Goal: Information Seeking & Learning: Learn about a topic

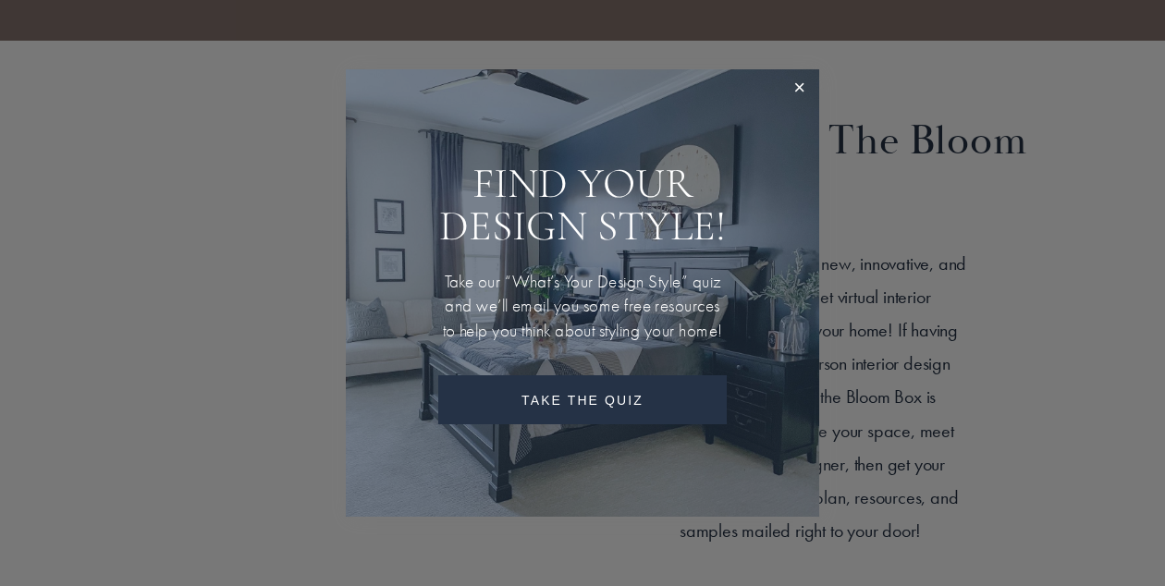
scroll to position [990, 0]
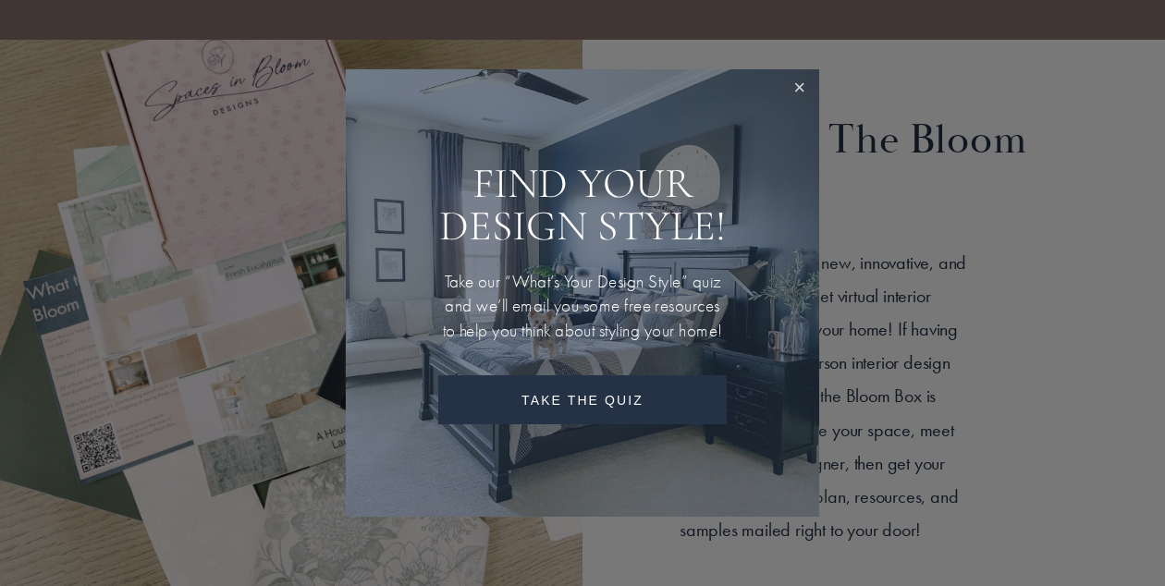
click at [787, 72] on link "Close" at bounding box center [799, 89] width 34 height 34
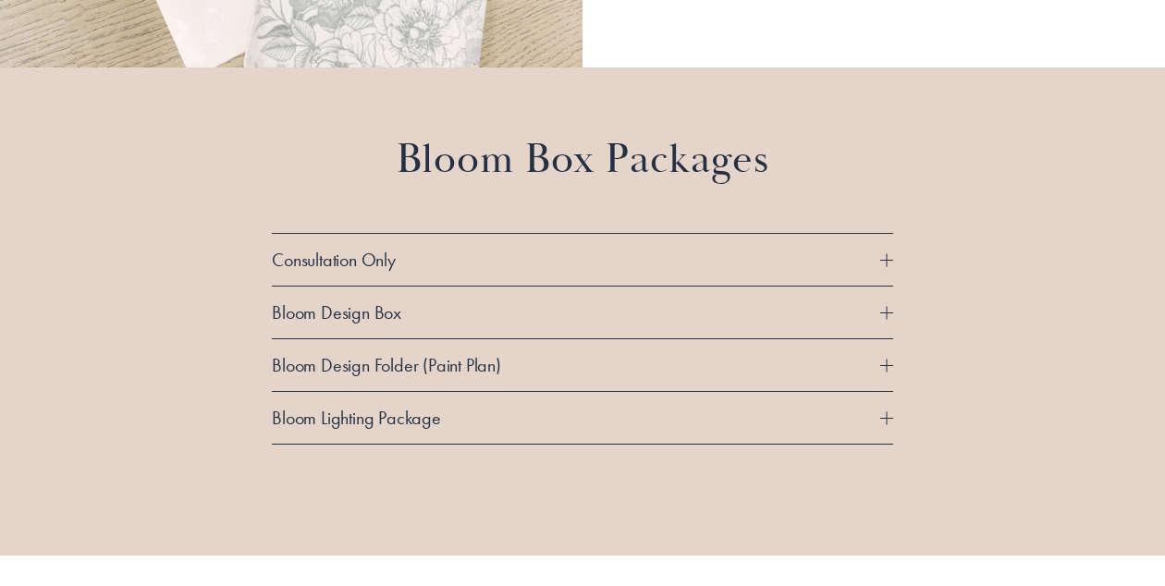
scroll to position [1548, 0]
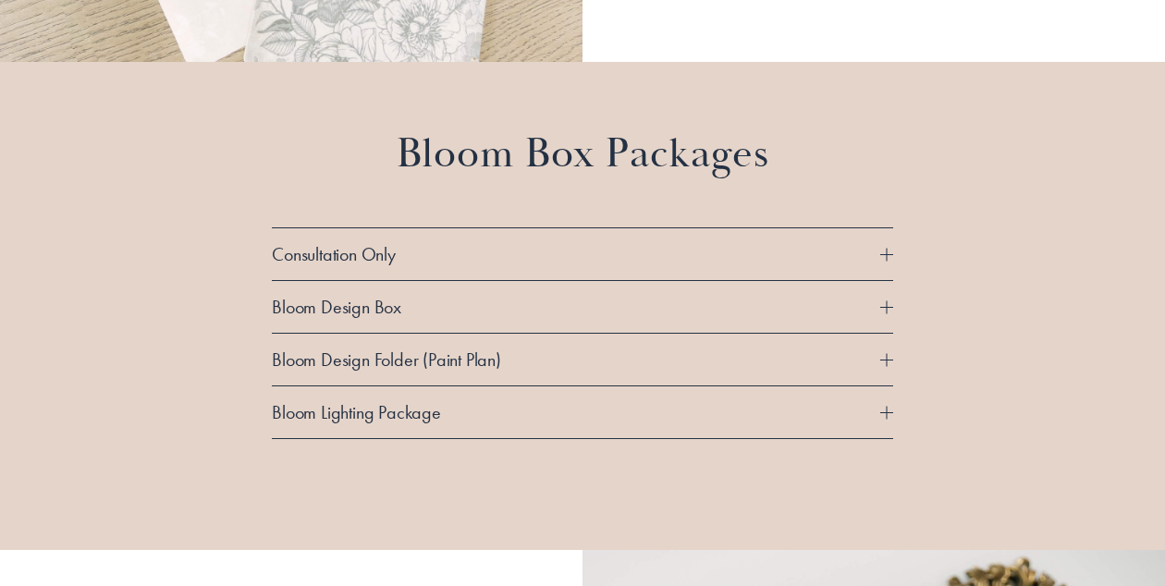
click at [885, 265] on button "Consultation Only" at bounding box center [582, 254] width 621 height 52
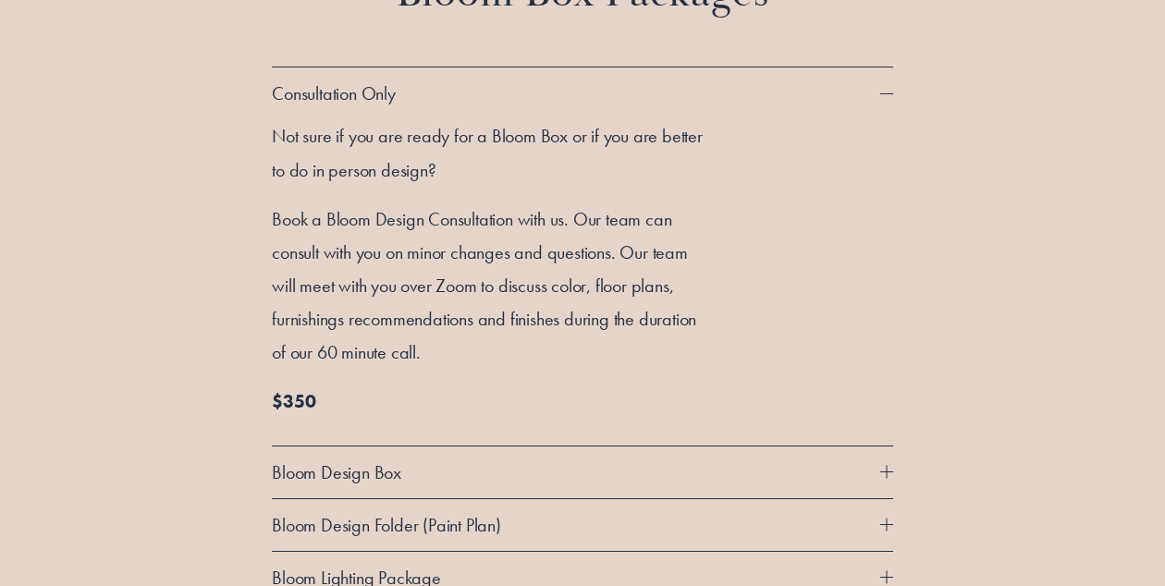
scroll to position [1712, 0]
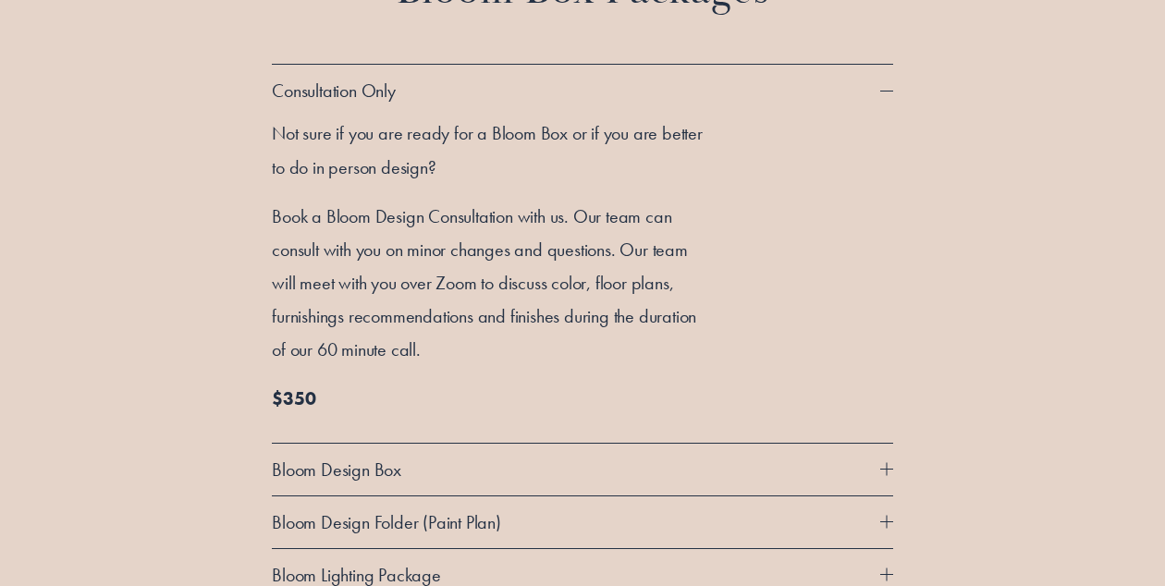
click at [876, 93] on span "Consultation Only" at bounding box center [576, 91] width 609 height 24
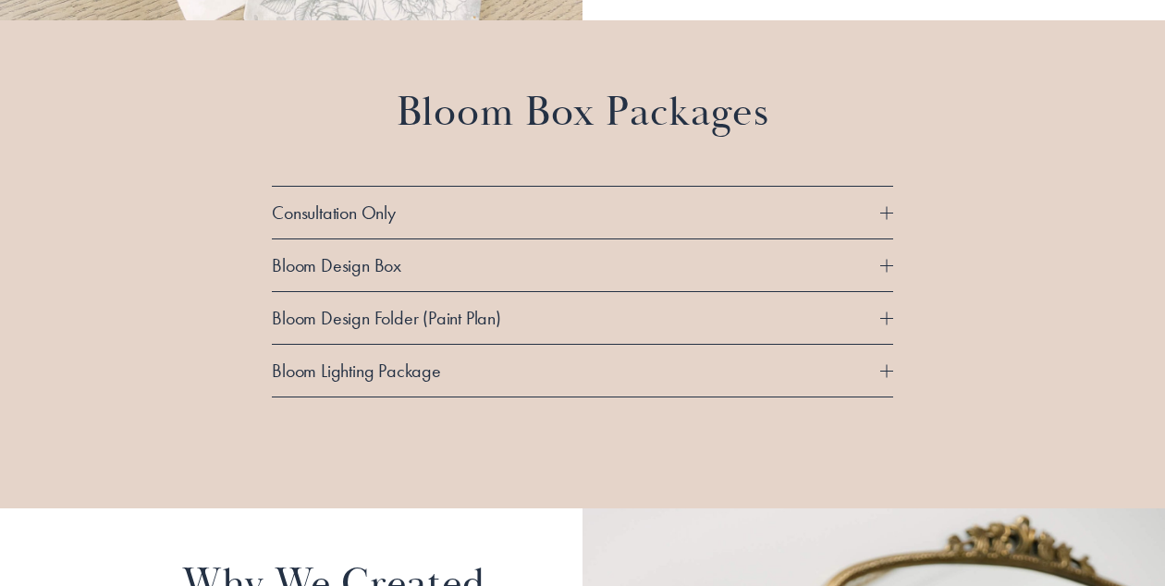
scroll to position [1579, 0]
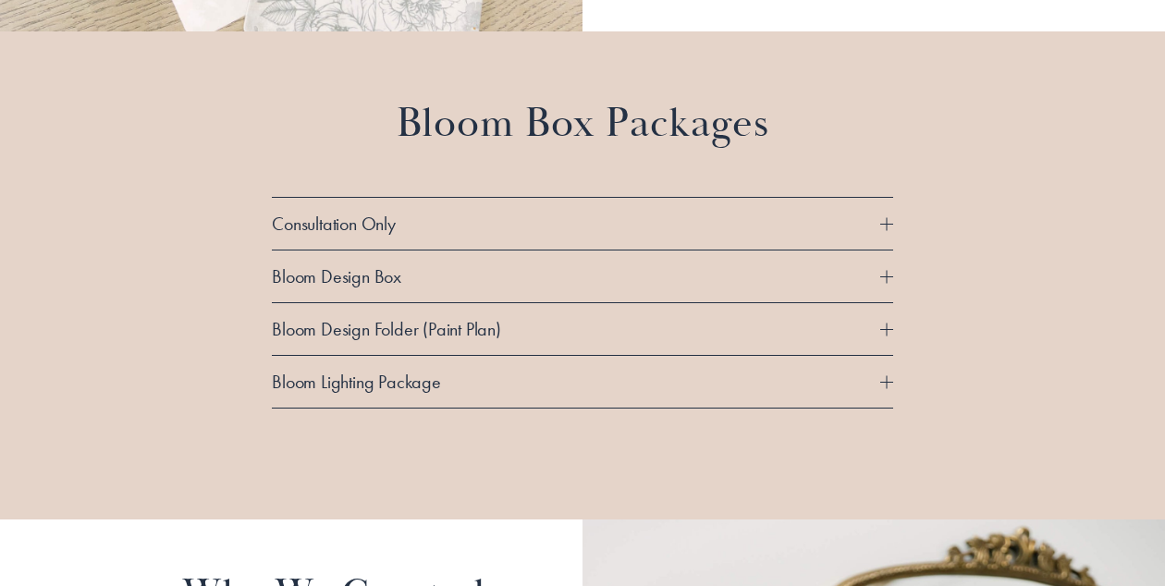
click at [884, 281] on div at bounding box center [886, 276] width 13 height 13
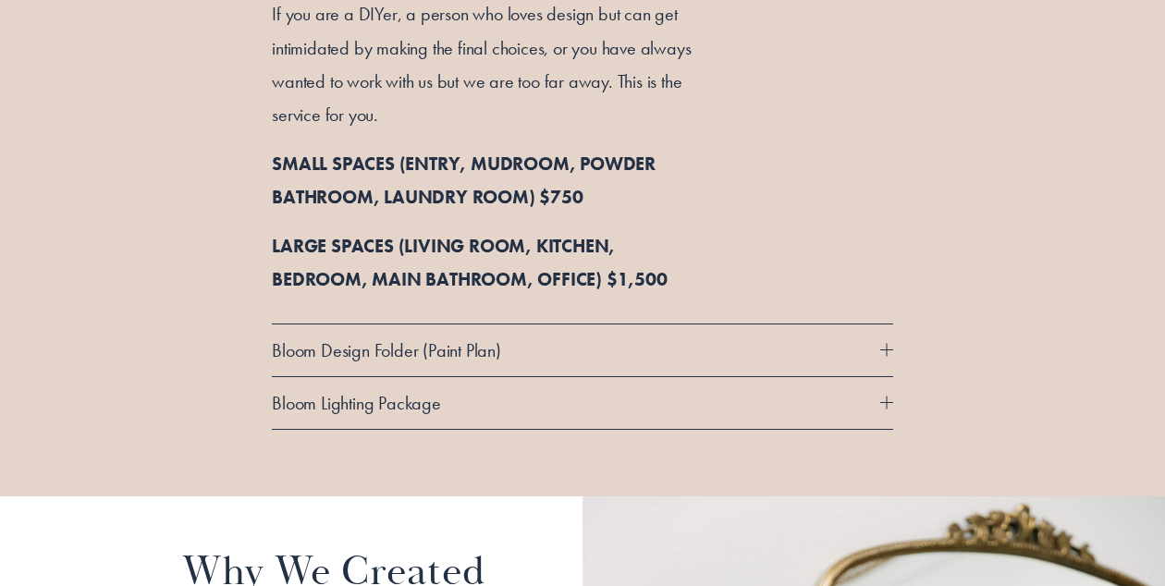
scroll to position [1885, 0]
click at [889, 353] on div at bounding box center [886, 349] width 13 height 13
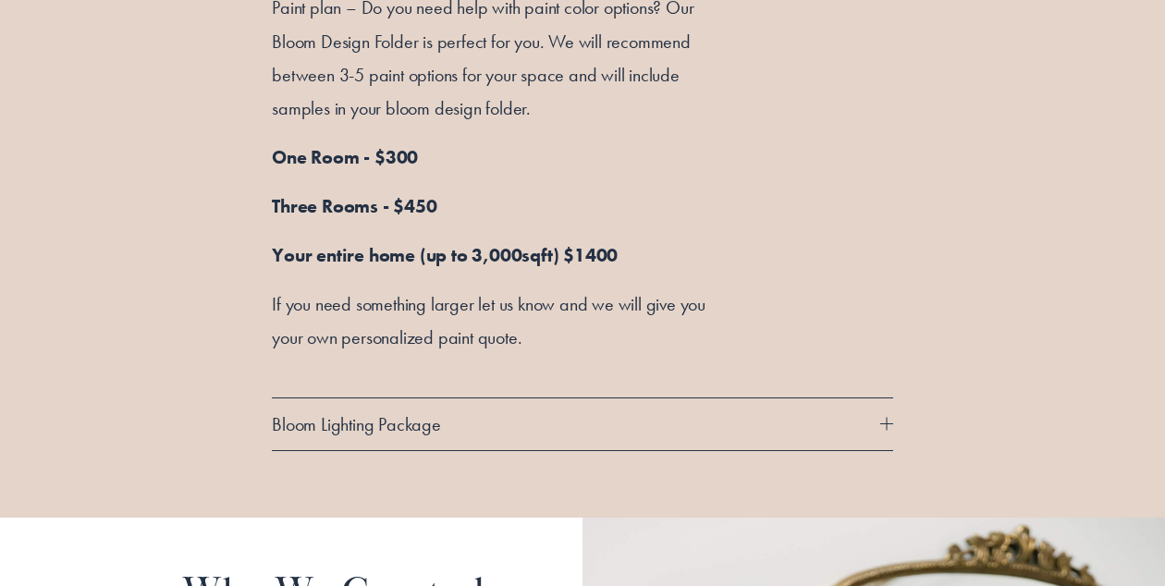
scroll to position [1946, 0]
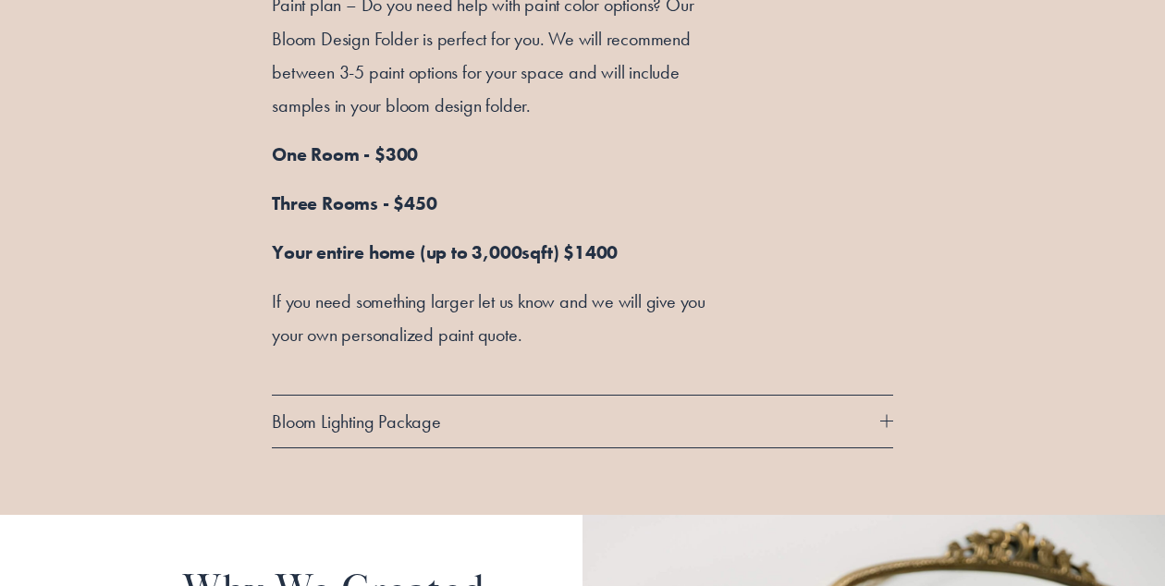
click at [899, 415] on div "Bloom Box Packages Consultation Only Not sure if you are ready for a Bloom Box …" at bounding box center [582, 89] width 1165 height 851
click at [885, 418] on div at bounding box center [886, 421] width 13 height 13
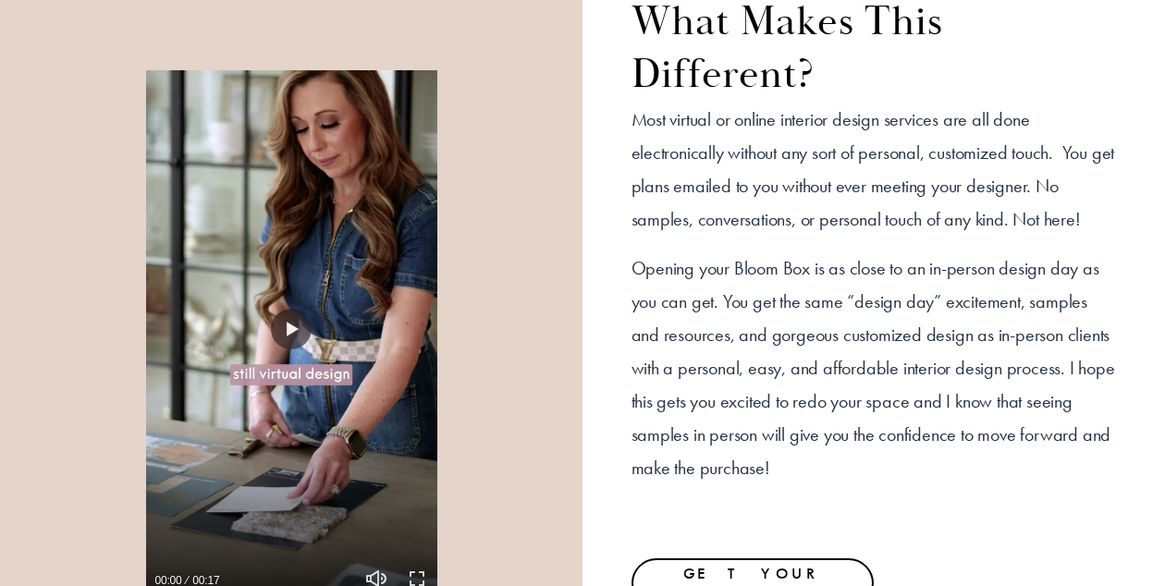
scroll to position [3215, 0]
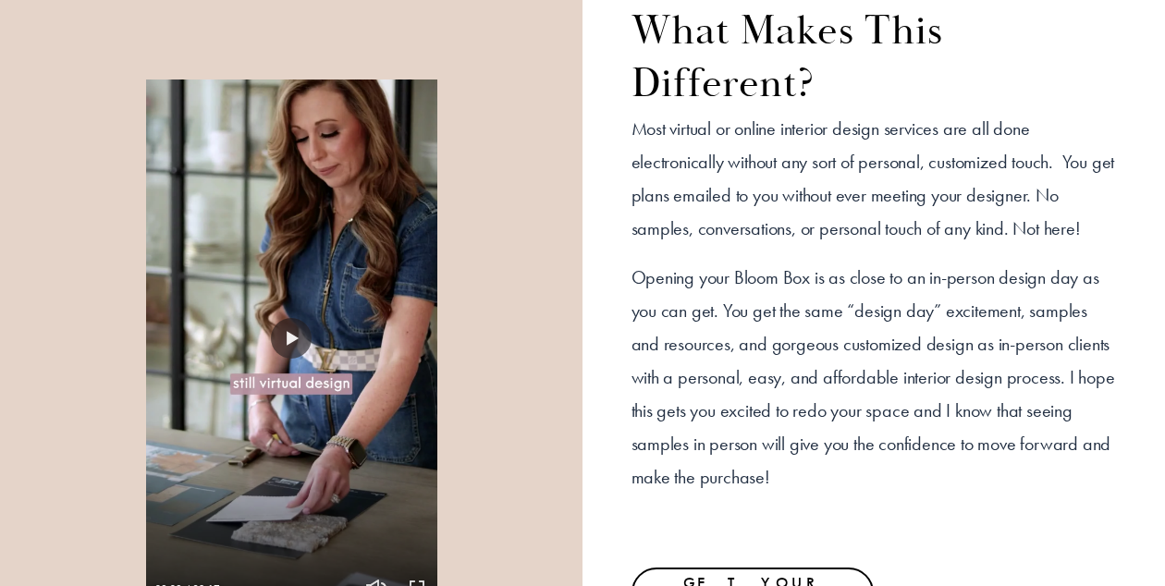
click at [306, 363] on div at bounding box center [291, 338] width 291 height 560
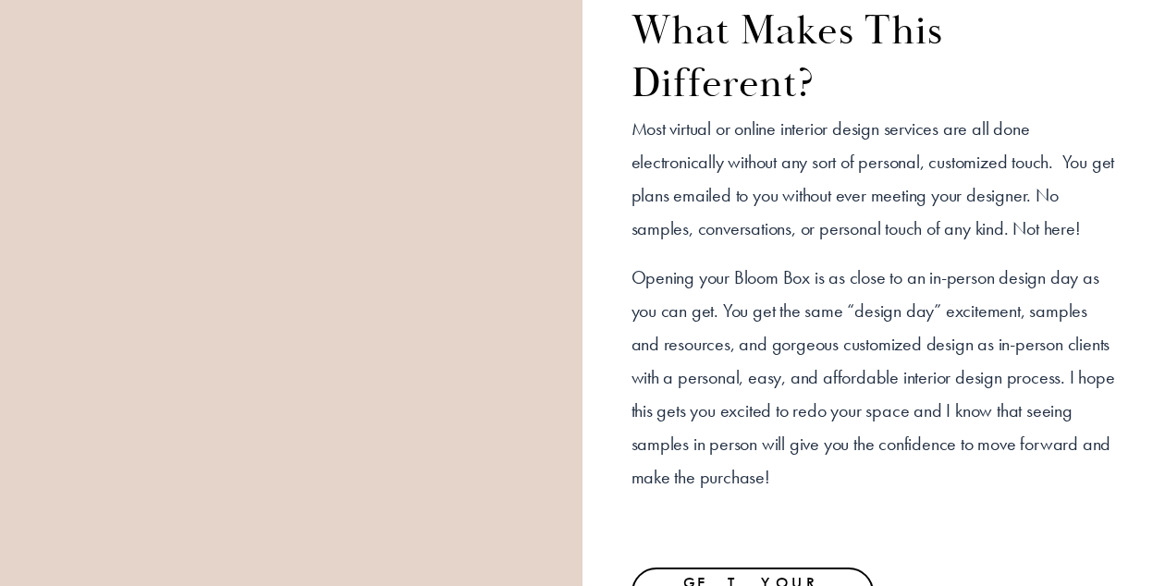
type input "***"
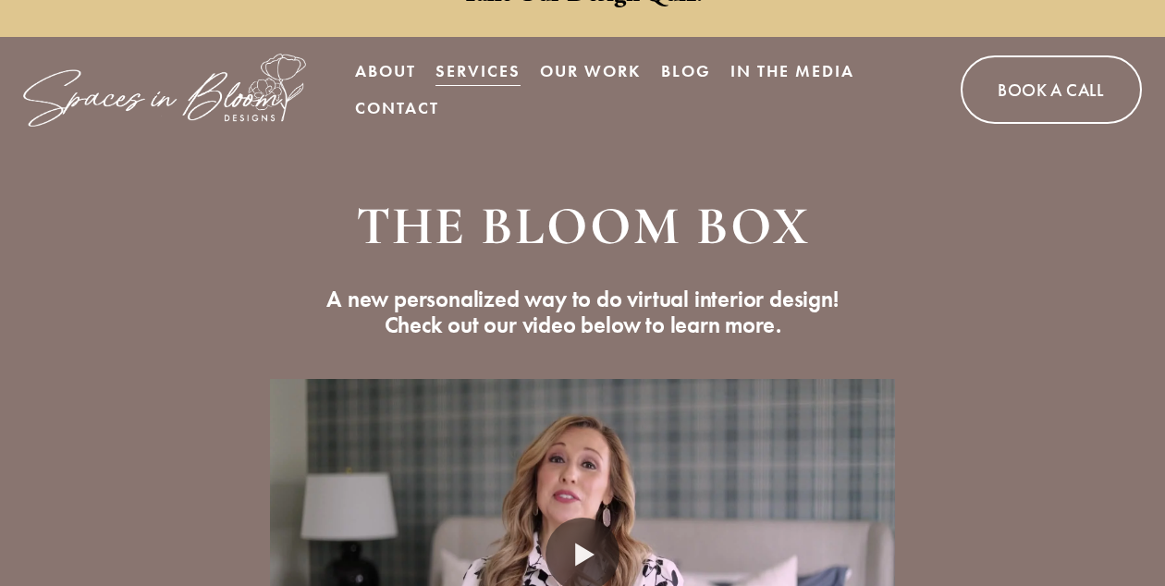
scroll to position [0, 0]
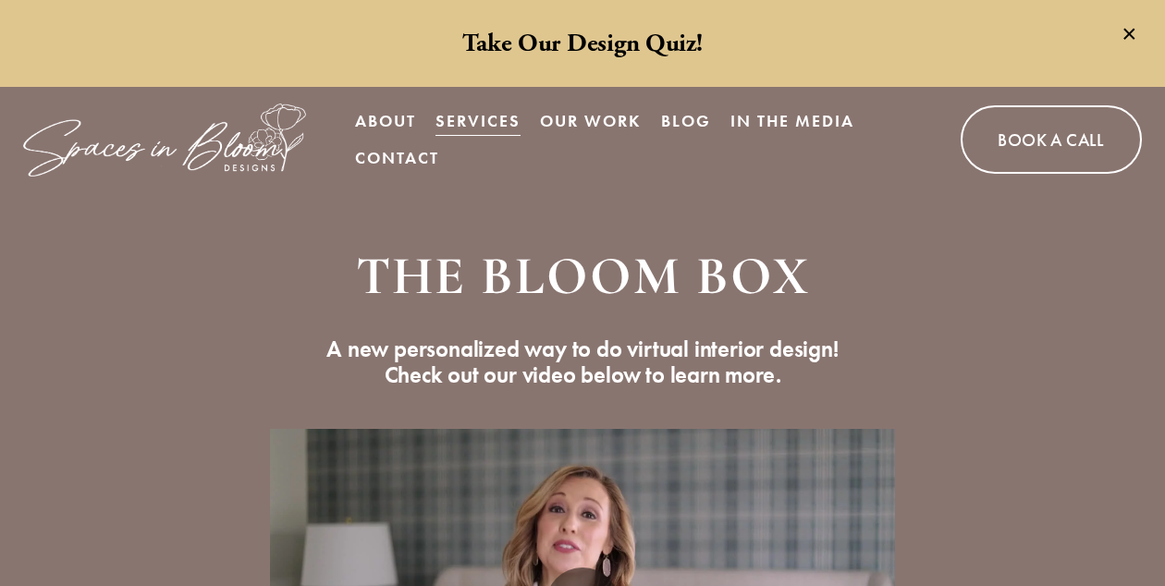
click at [488, 119] on span "Services" at bounding box center [478, 121] width 85 height 33
click at [0, 0] on span "In Person Services" at bounding box center [0, 0] width 0 height 0
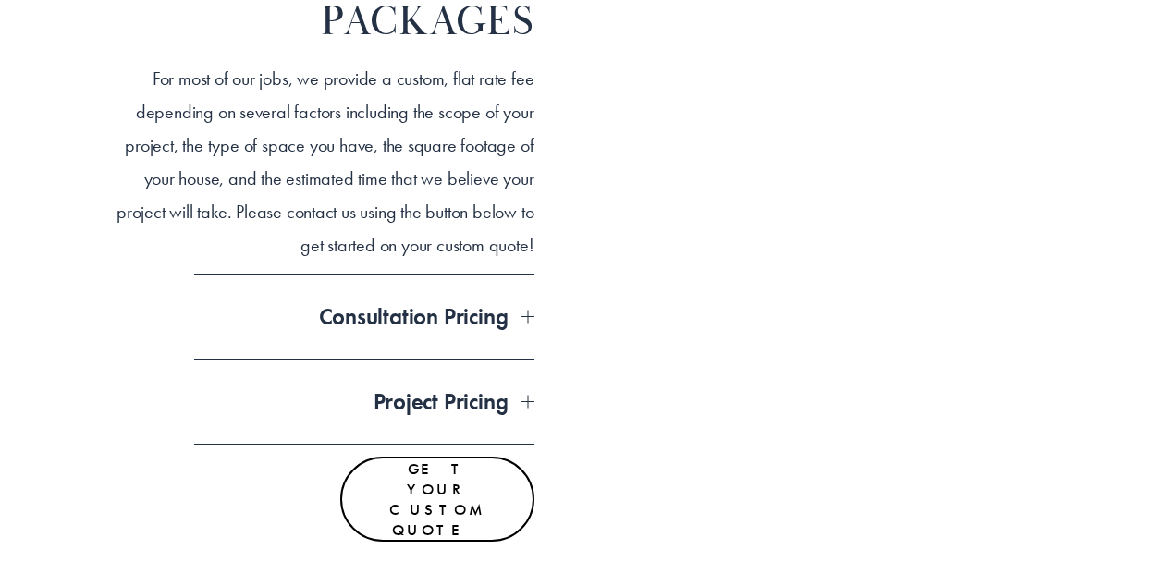
scroll to position [1431, 0]
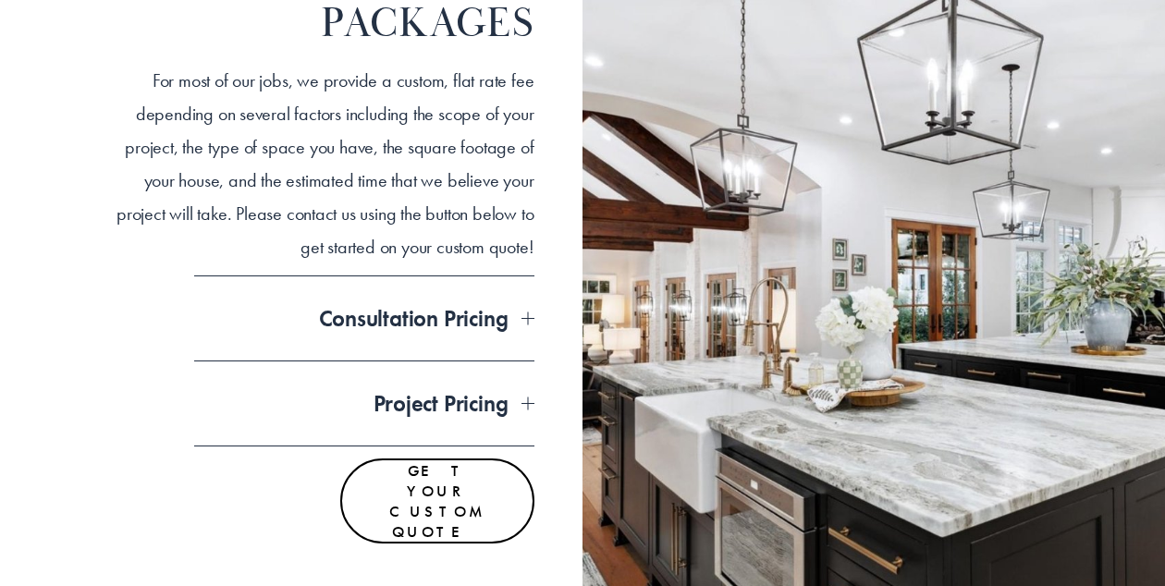
click at [523, 314] on div at bounding box center [528, 318] width 13 height 13
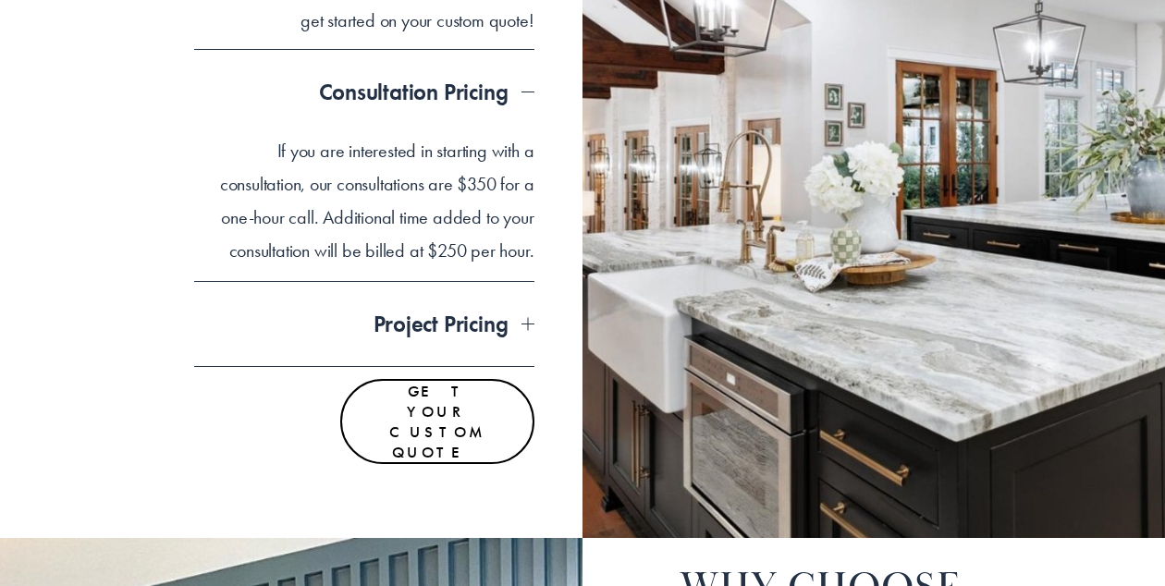
scroll to position [1663, 0]
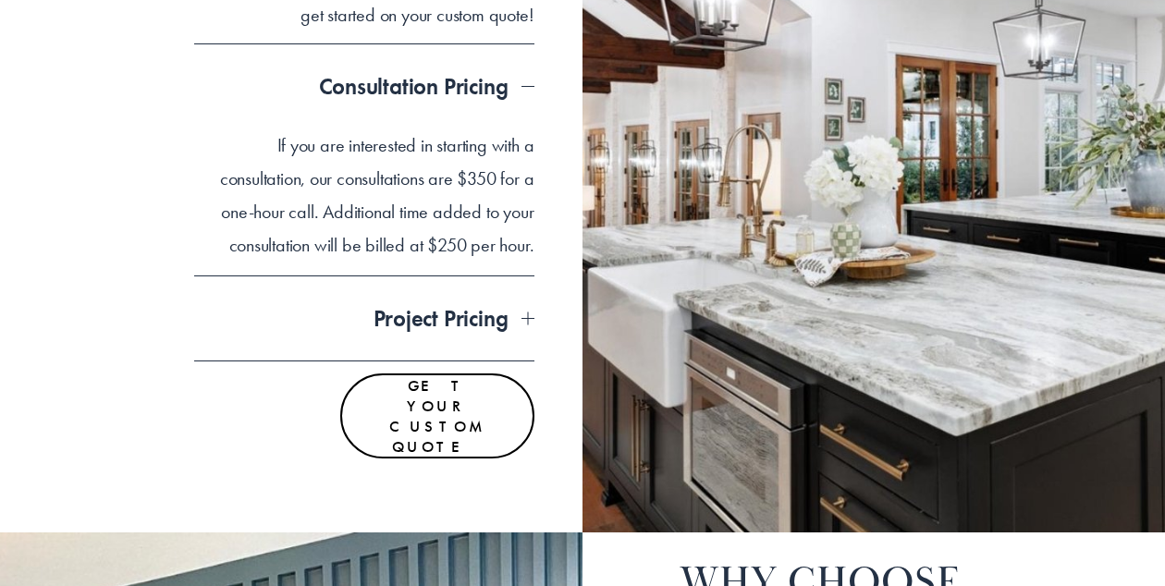
click at [524, 315] on div at bounding box center [528, 319] width 13 height 13
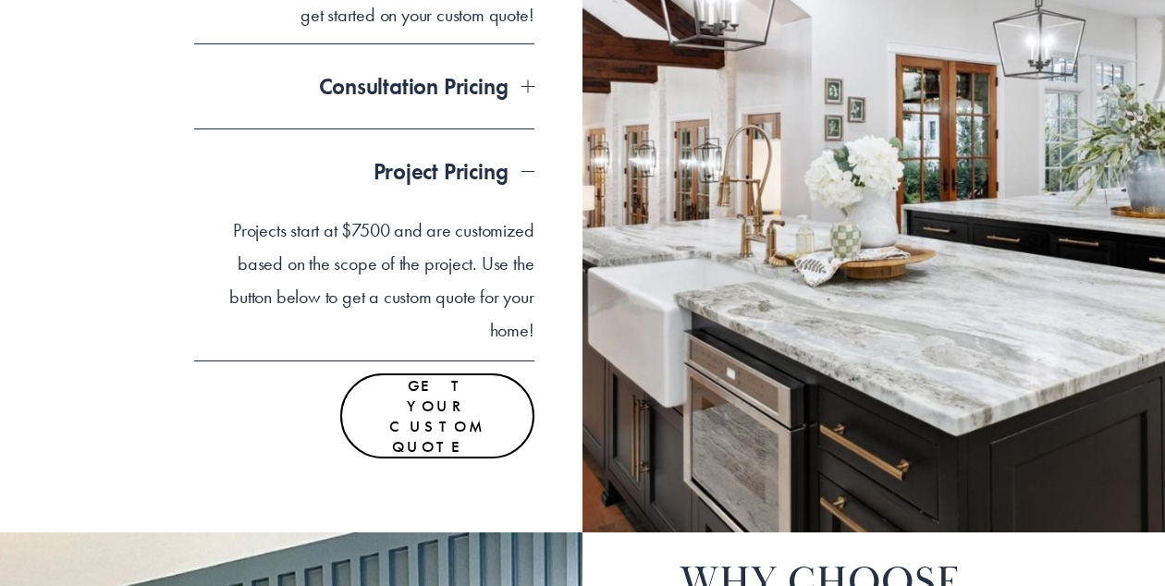
click at [523, 178] on button "Project Pricing" at bounding box center [364, 171] width 340 height 84
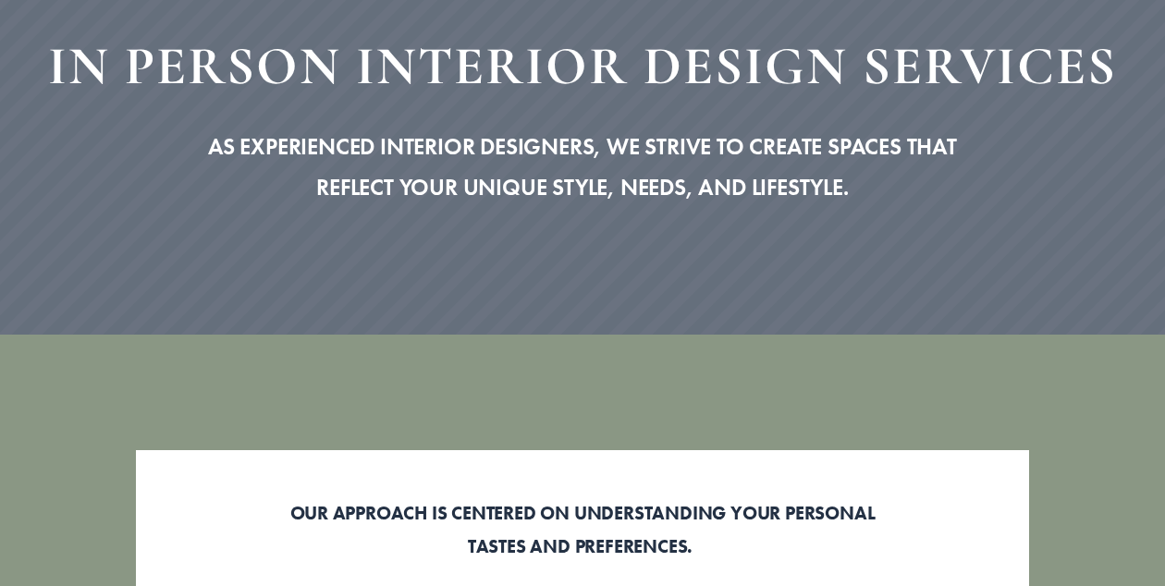
scroll to position [0, 0]
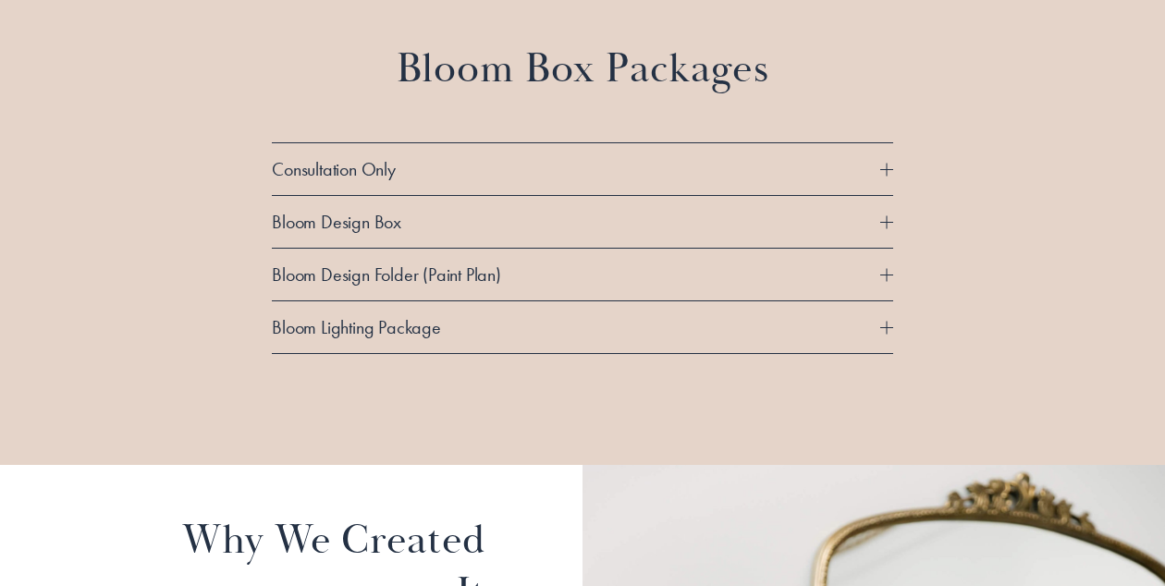
scroll to position [1640, 0]
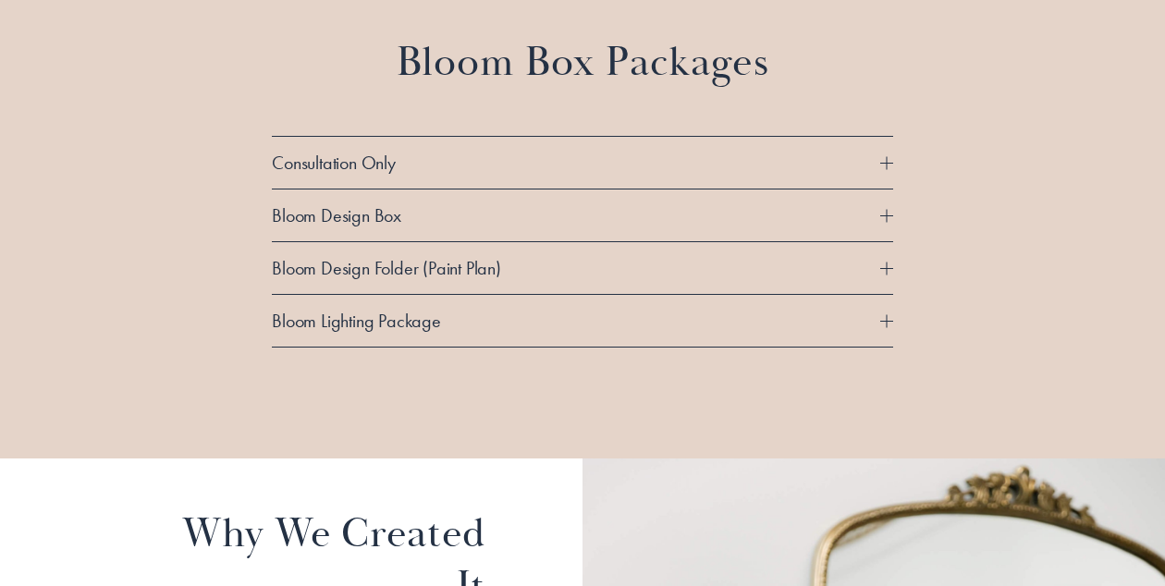
click at [415, 209] on span "Bloom Design Box" at bounding box center [576, 215] width 609 height 24
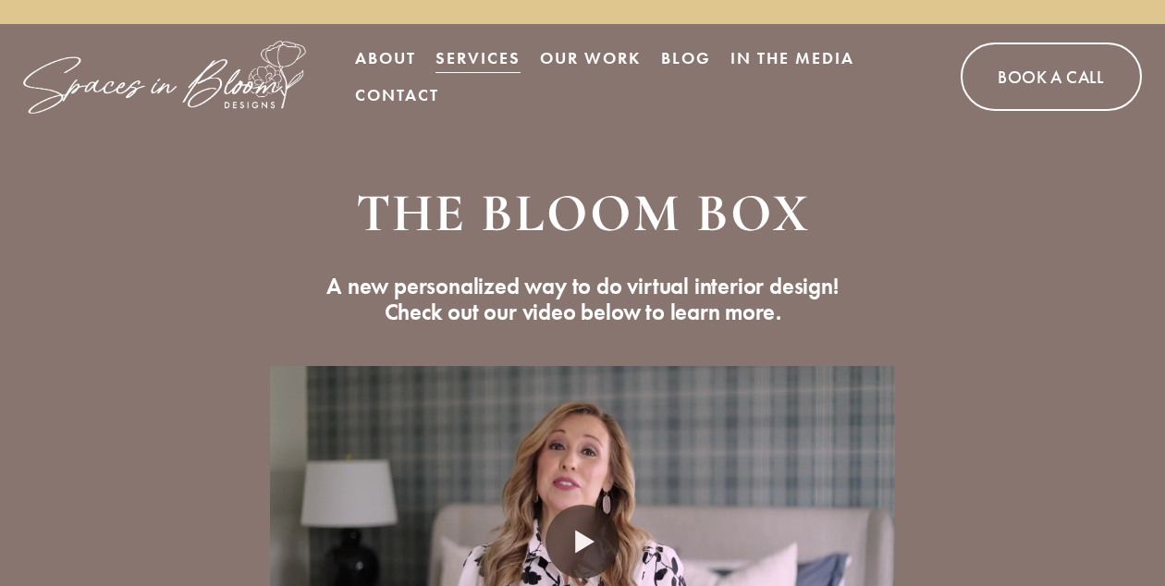
scroll to position [0, 0]
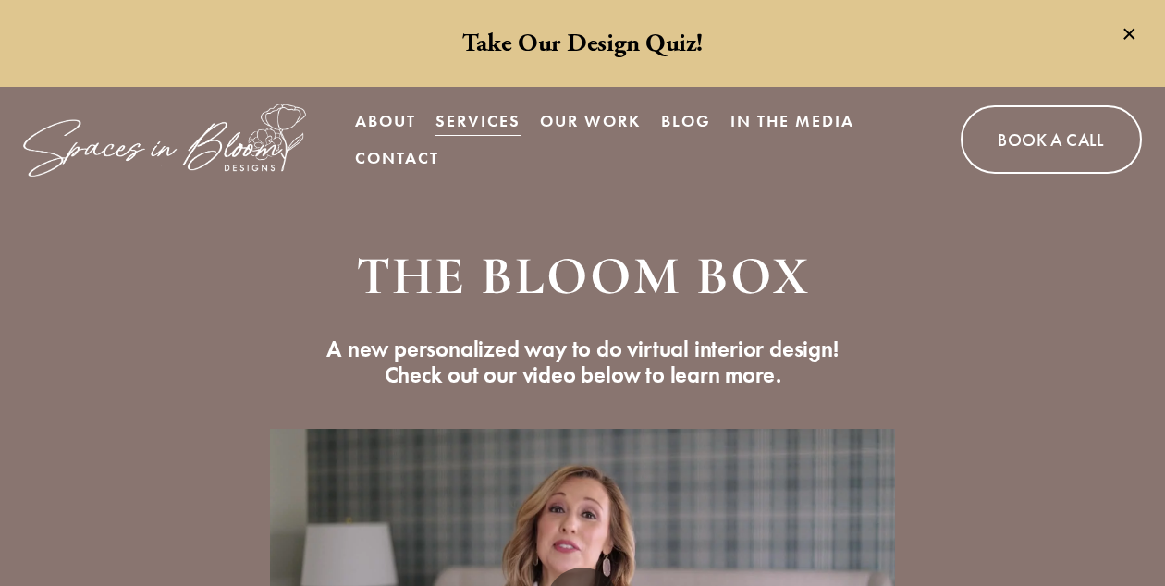
click at [391, 130] on link "About" at bounding box center [385, 121] width 61 height 37
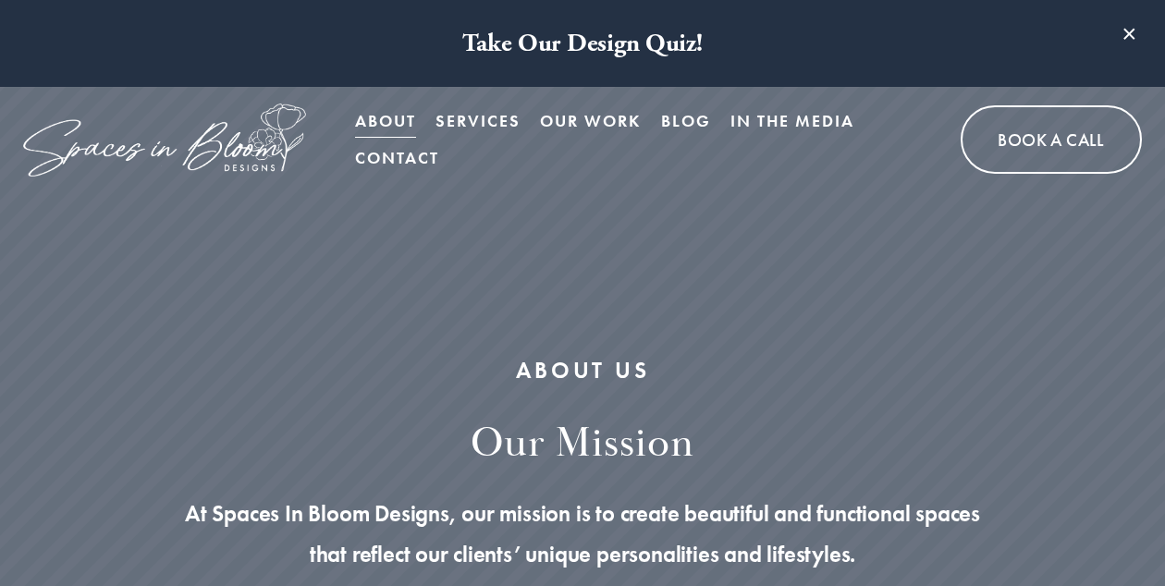
click at [0, 0] on span "In Person Services" at bounding box center [0, 0] width 0 height 0
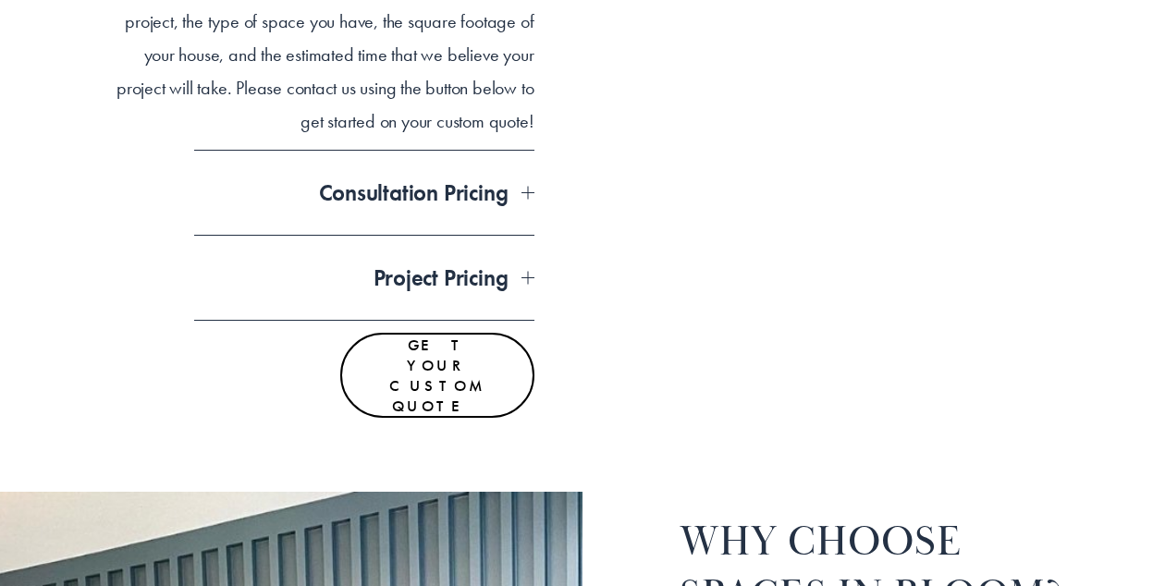
scroll to position [1557, 0]
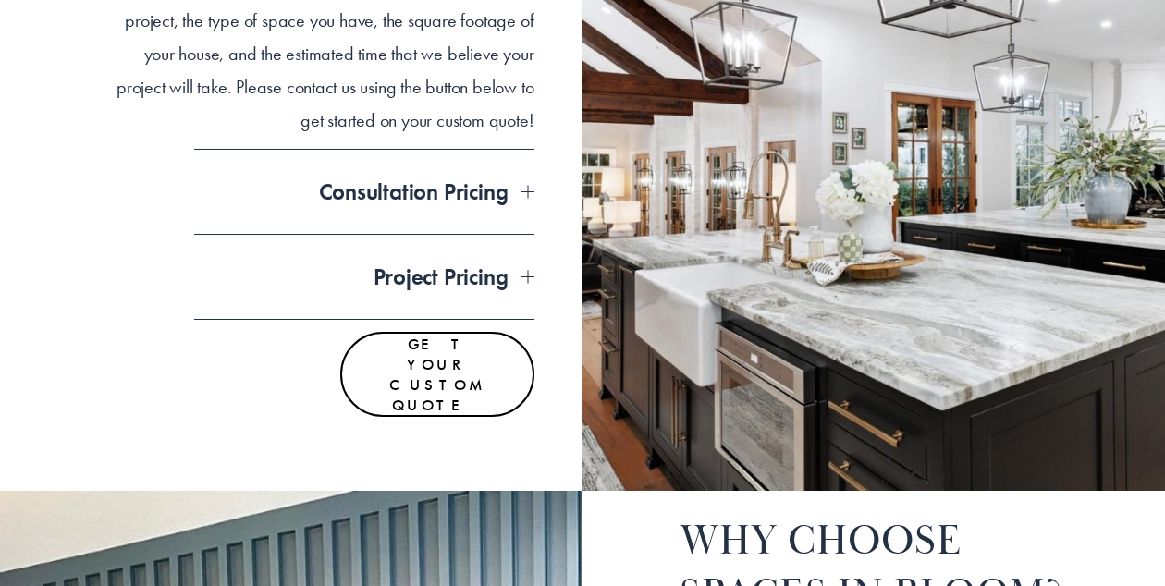
click at [525, 276] on div at bounding box center [528, 276] width 13 height 13
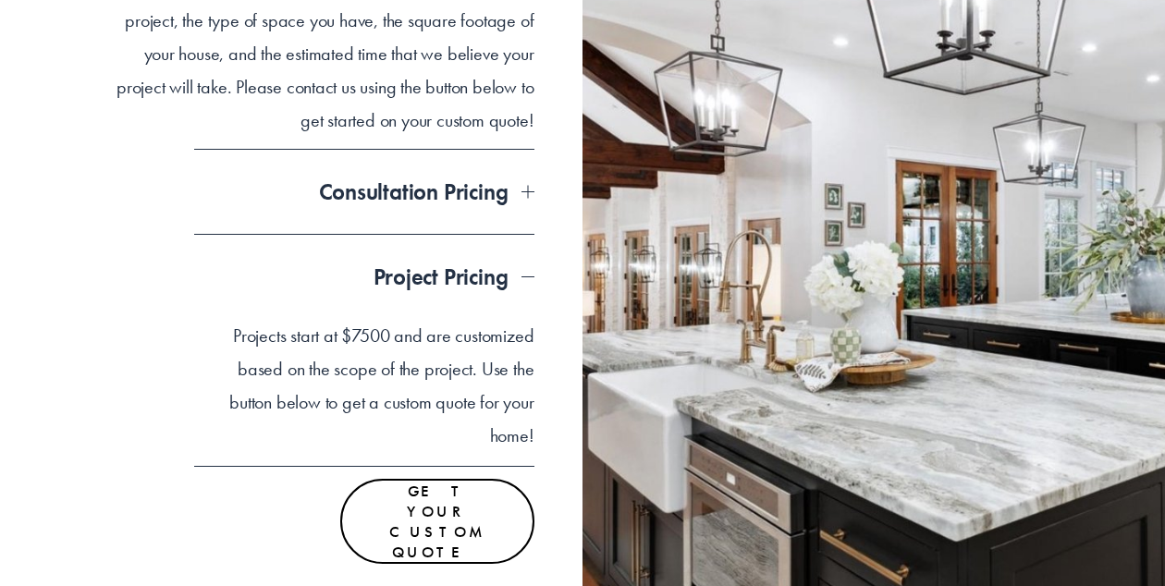
click at [525, 276] on div at bounding box center [528, 276] width 13 height 13
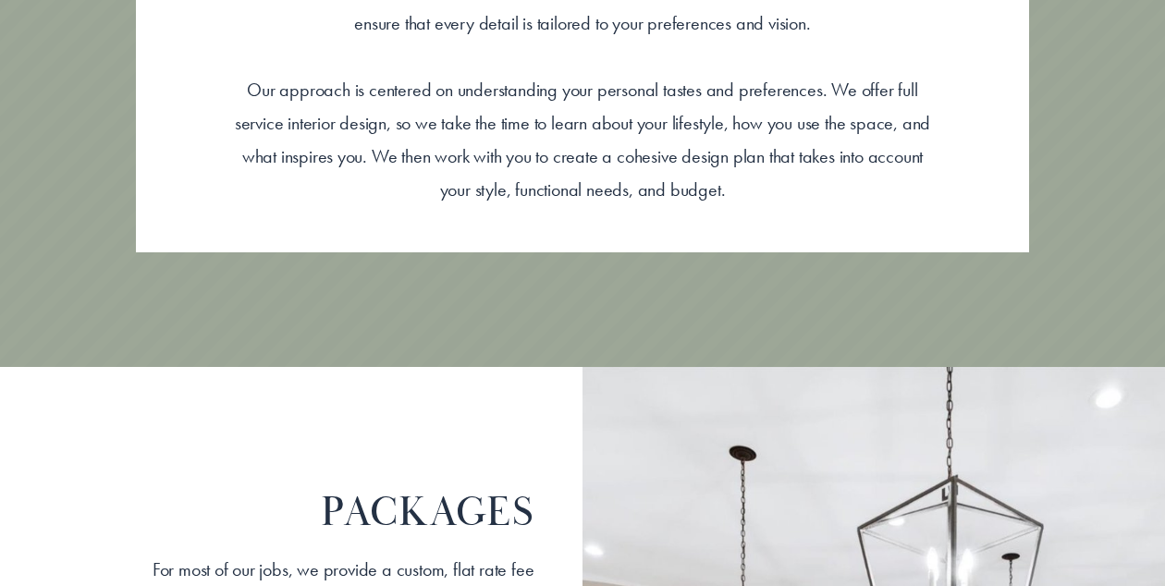
scroll to position [641, 0]
